Goal: Transaction & Acquisition: Purchase product/service

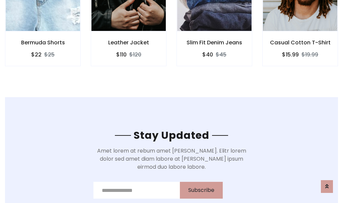
scroll to position [1010, 0]
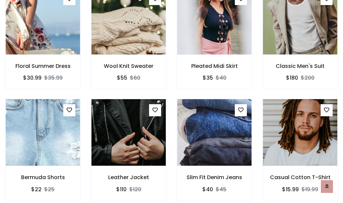
click at [172, 101] on div "Slim Fit Denim Jeans $40 $45" at bounding box center [215, 154] width 86 height 111
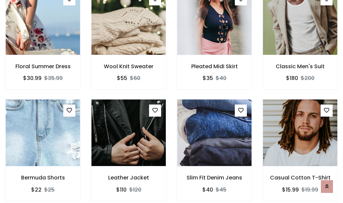
click at [172, 101] on div "Slim Fit Denim Jeans $40 $45" at bounding box center [215, 154] width 86 height 111
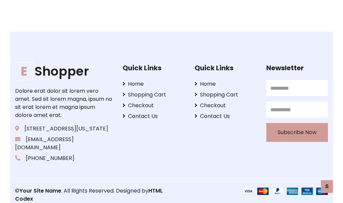
scroll to position [1277, 0]
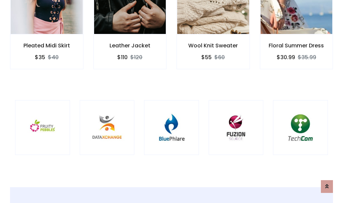
click at [172, 101] on div at bounding box center [171, 127] width 55 height 55
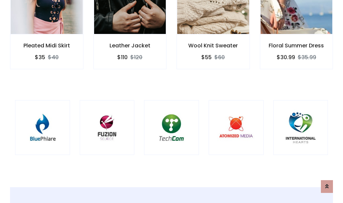
click at [172, 101] on div at bounding box center [171, 127] width 55 height 55
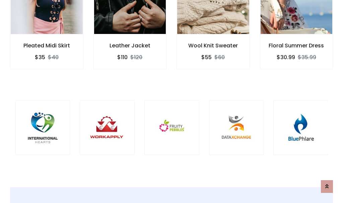
click at [172, 101] on div at bounding box center [172, 127] width 55 height 55
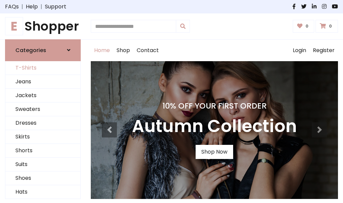
click at [43, 68] on link "T-Shirts" at bounding box center [42, 68] width 75 height 14
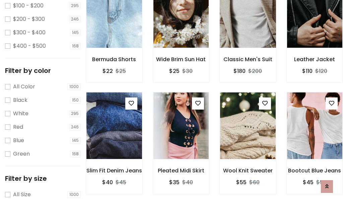
scroll to position [34, 0]
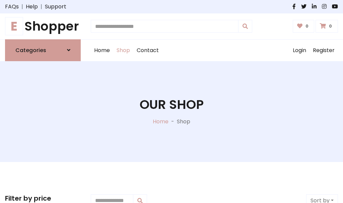
click at [43, 26] on h1 "E Shopper" at bounding box center [43, 26] width 76 height 15
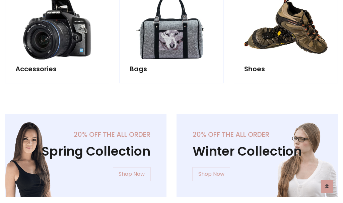
scroll to position [652, 0]
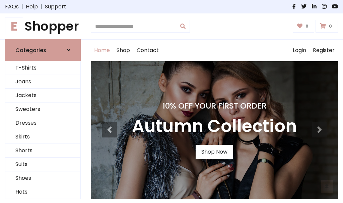
scroll to position [220, 0]
